Goal: Information Seeking & Learning: Learn about a topic

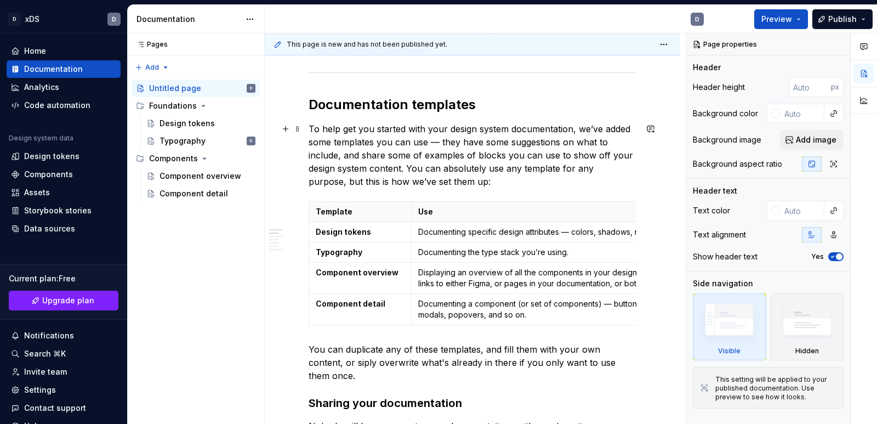
scroll to position [224, 0]
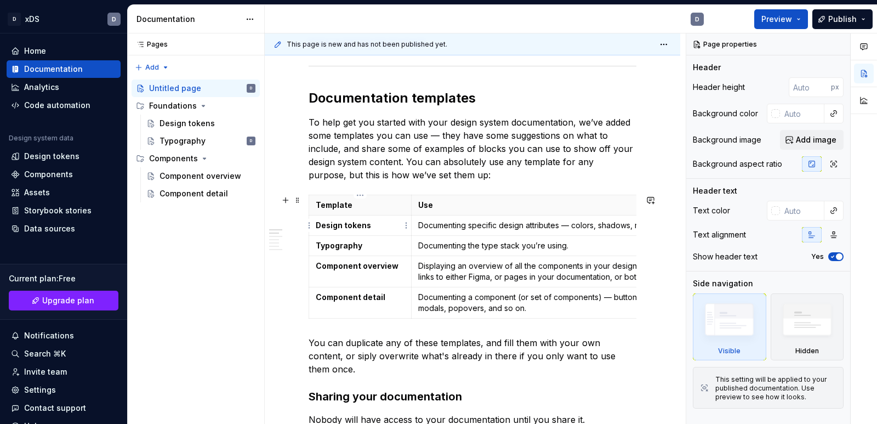
click at [390, 226] on p "Design tokens" at bounding box center [360, 225] width 89 height 11
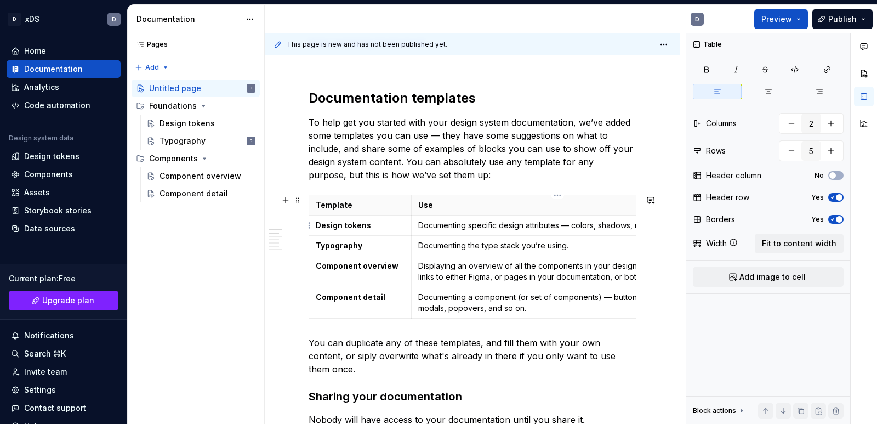
click at [463, 220] on p "Documenting specific design attributes — colors, shadows, radii, and so on." at bounding box center [556, 225] width 277 height 11
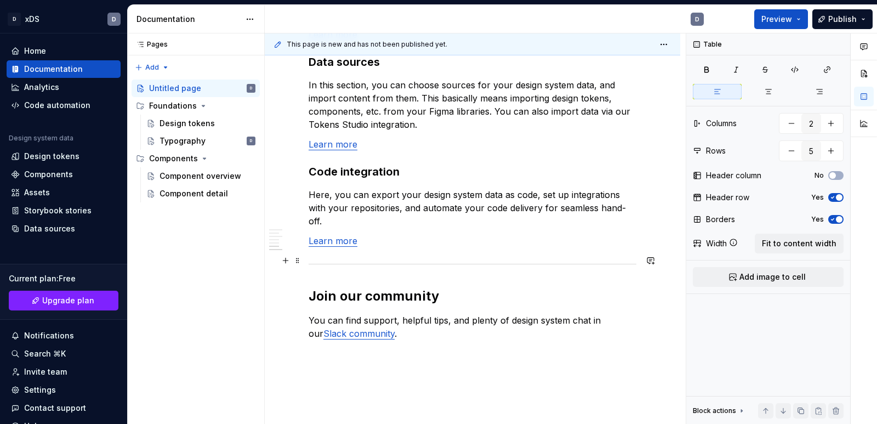
scroll to position [956, 0]
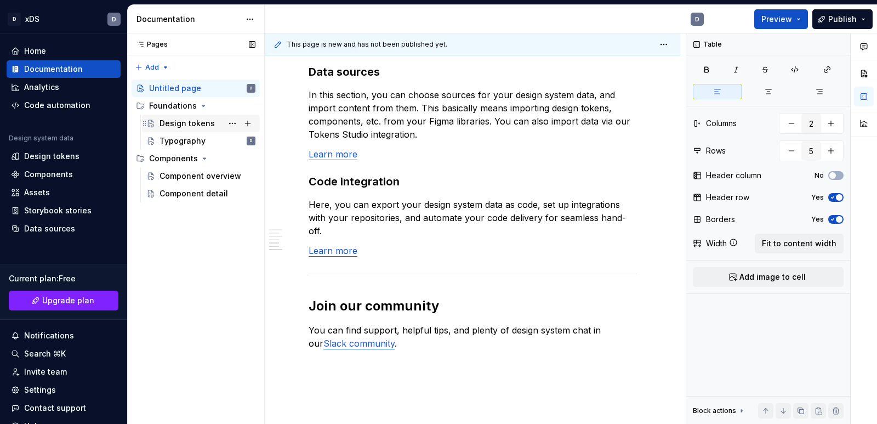
click at [171, 125] on div "Design tokens" at bounding box center [187, 123] width 55 height 11
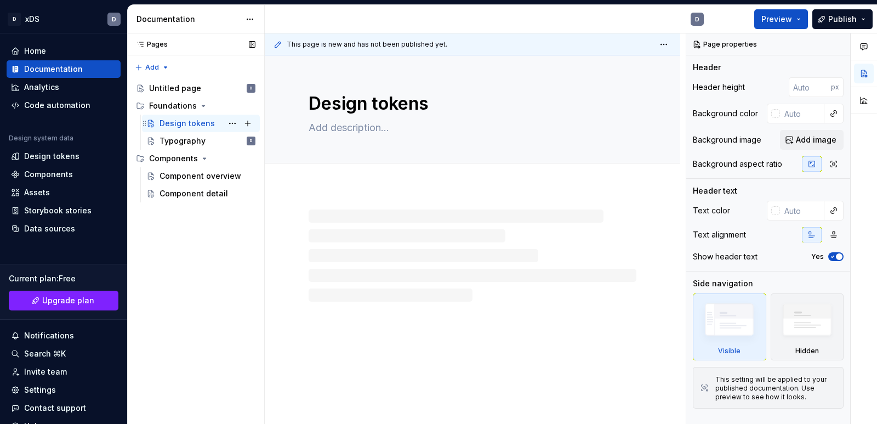
click at [171, 125] on div "Design tokens" at bounding box center [187, 123] width 55 height 11
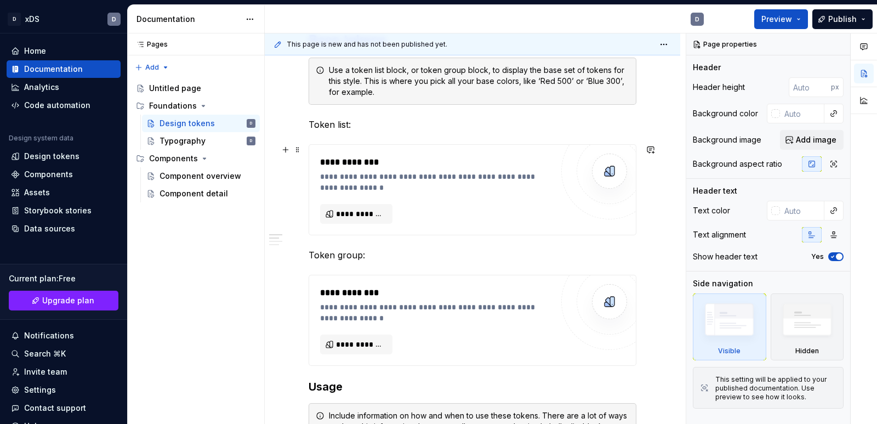
scroll to position [249, 0]
click at [361, 213] on span "**********" at bounding box center [360, 214] width 49 height 11
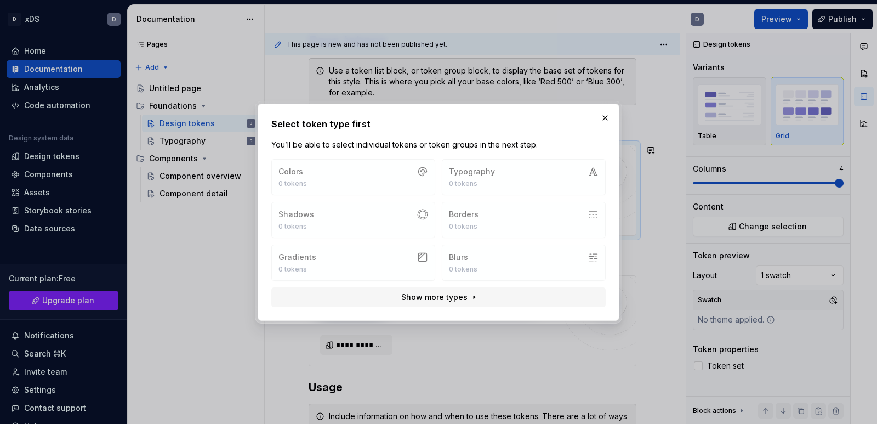
click at [395, 170] on div "Colors 0 tokens Typography 0 tokens Shadows 0 tokens Borders 0 tokens Gradients…" at bounding box center [438, 220] width 334 height 122
click at [469, 297] on button "Show more types" at bounding box center [438, 297] width 334 height 20
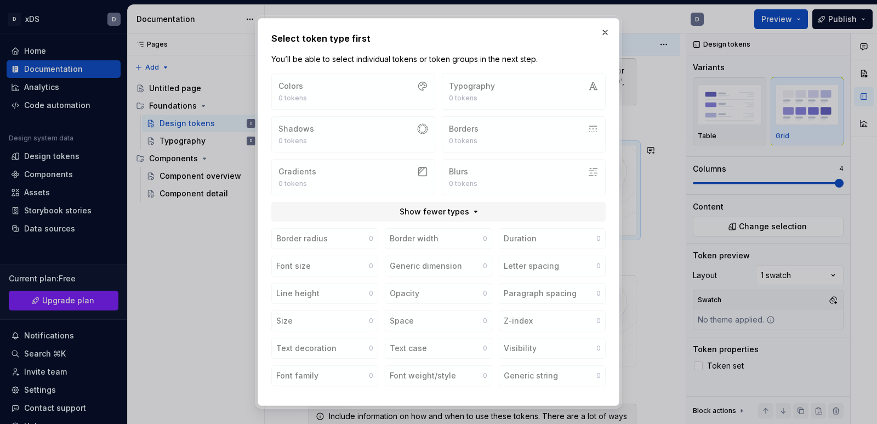
click at [389, 86] on div "Colors 0 tokens Typography 0 tokens Shadows 0 tokens Borders 0 tokens Gradients…" at bounding box center [438, 134] width 334 height 122
click at [606, 32] on button "button" at bounding box center [604, 32] width 15 height 15
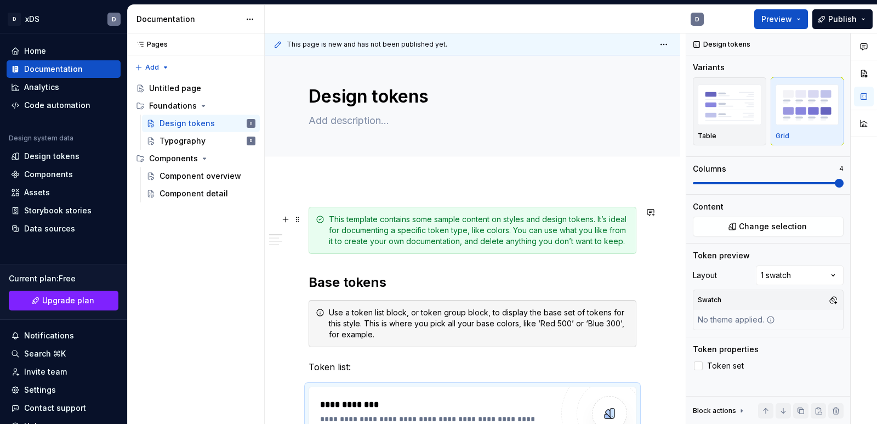
scroll to position [0, 0]
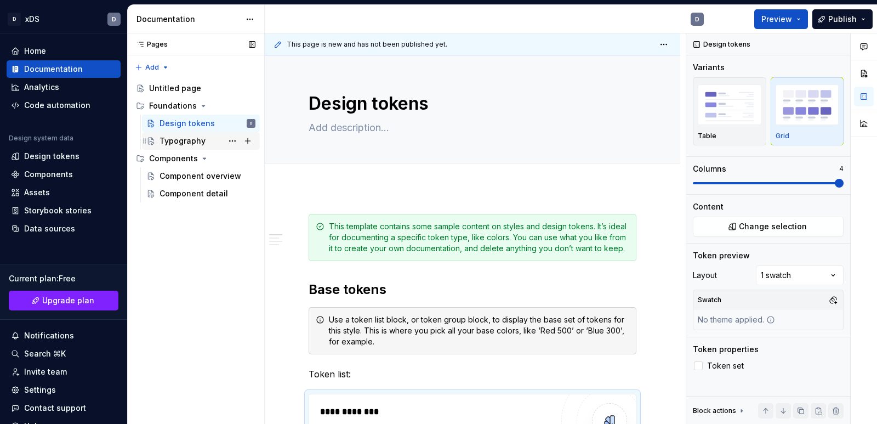
click at [206, 136] on div "Typography D" at bounding box center [208, 140] width 96 height 15
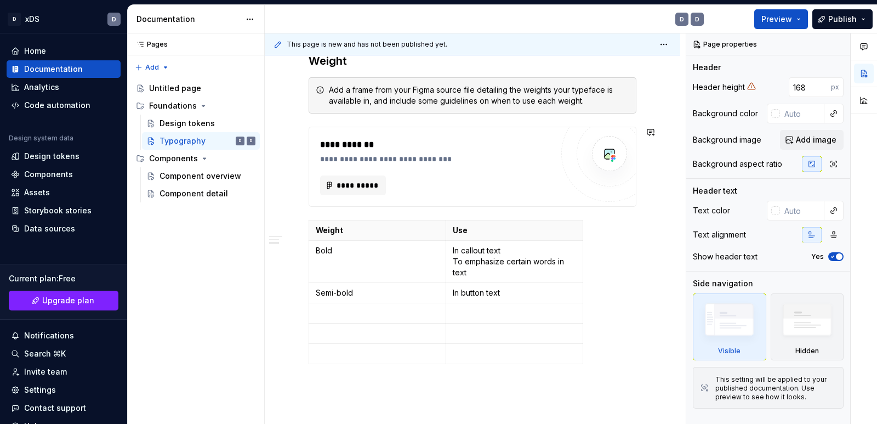
scroll to position [712, 0]
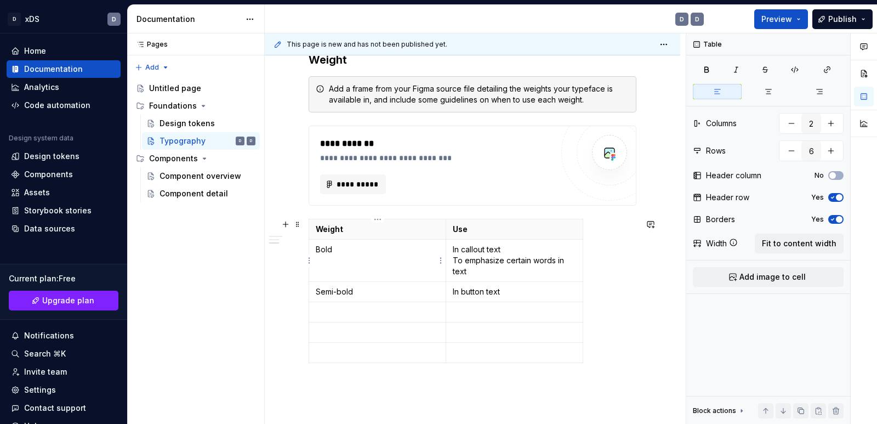
click at [412, 248] on p "Bold" at bounding box center [377, 249] width 123 height 11
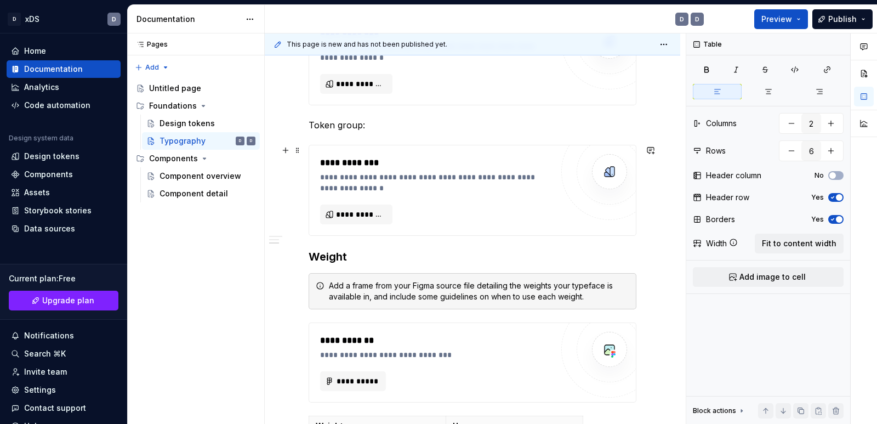
scroll to position [462, 0]
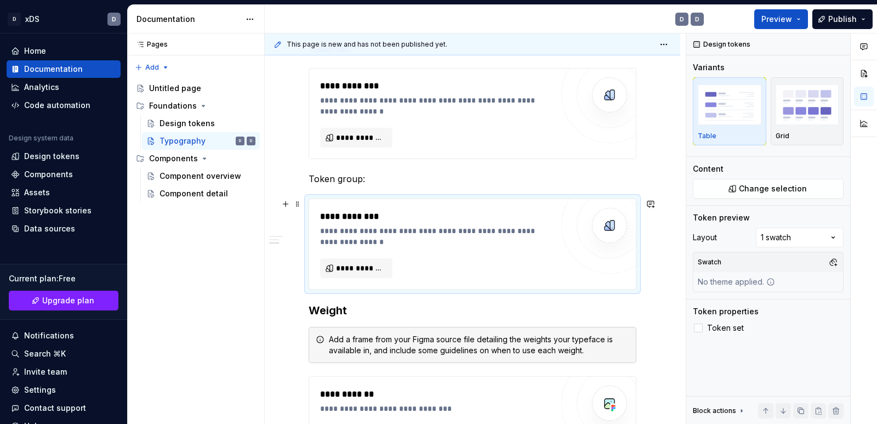
click at [603, 230] on img at bounding box center [610, 225] width 22 height 22
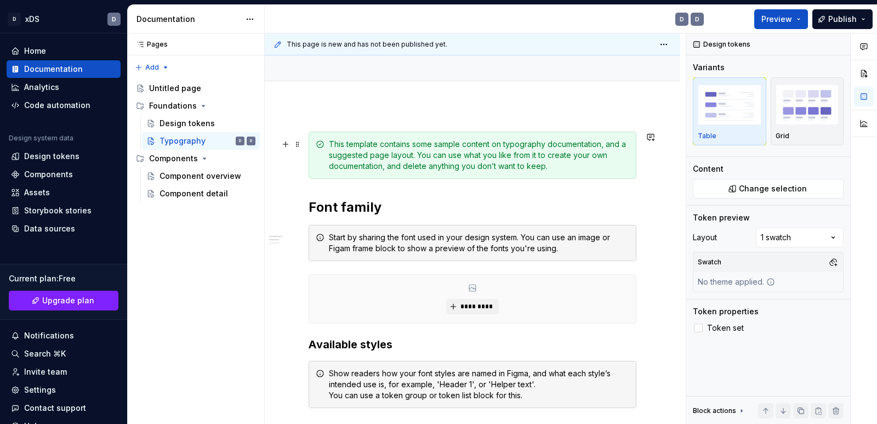
scroll to position [21, 0]
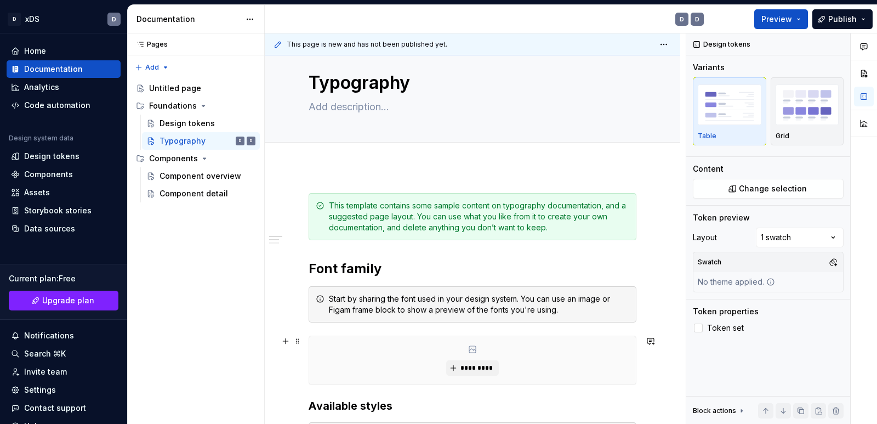
click at [469, 356] on div "*********" at bounding box center [472, 360] width 327 height 48
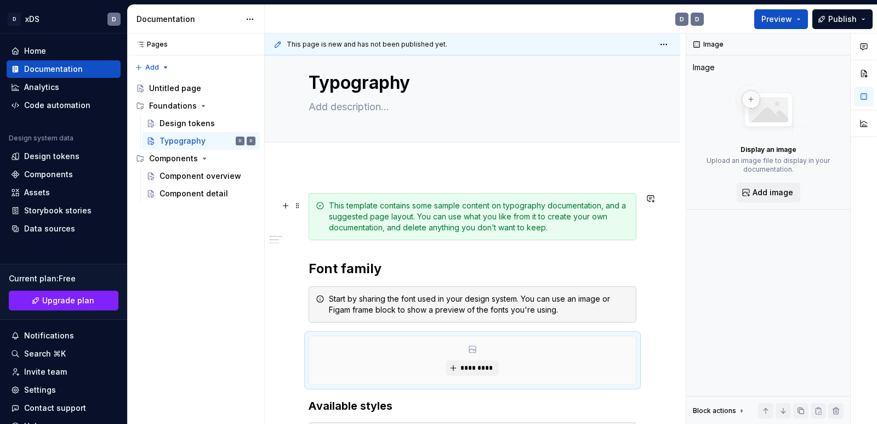
scroll to position [0, 0]
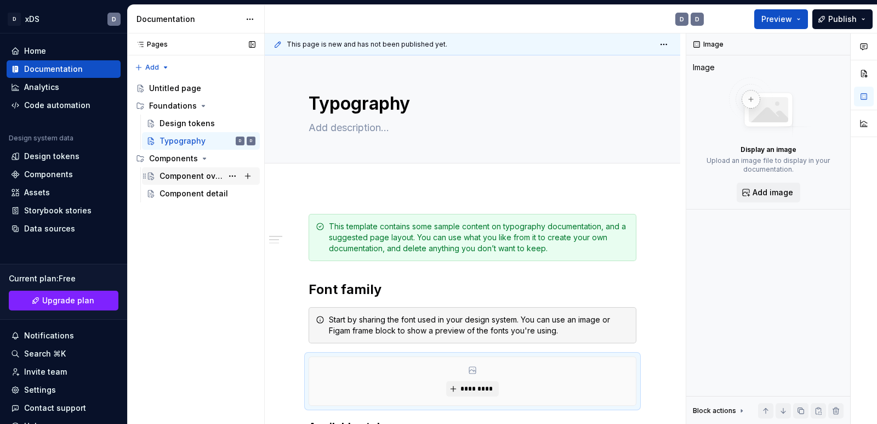
click at [187, 180] on div "Component overview" at bounding box center [191, 175] width 63 height 11
click at [195, 200] on div "Component detail" at bounding box center [208, 193] width 96 height 15
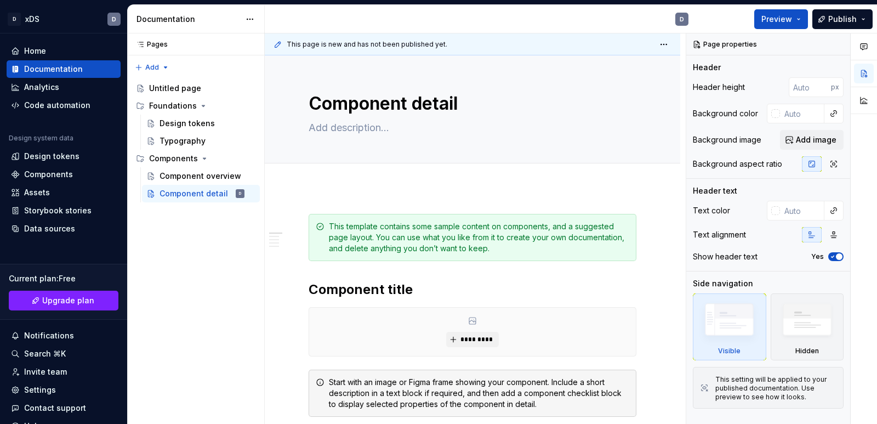
type textarea "*"
